Goal: Communication & Community: Connect with others

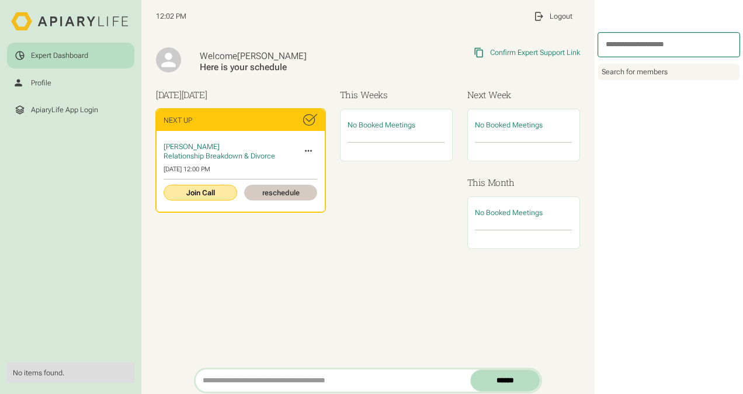
click at [203, 189] on link "Join Call" at bounding box center [200, 193] width 73 height 16
